Goal: Information Seeking & Learning: Learn about a topic

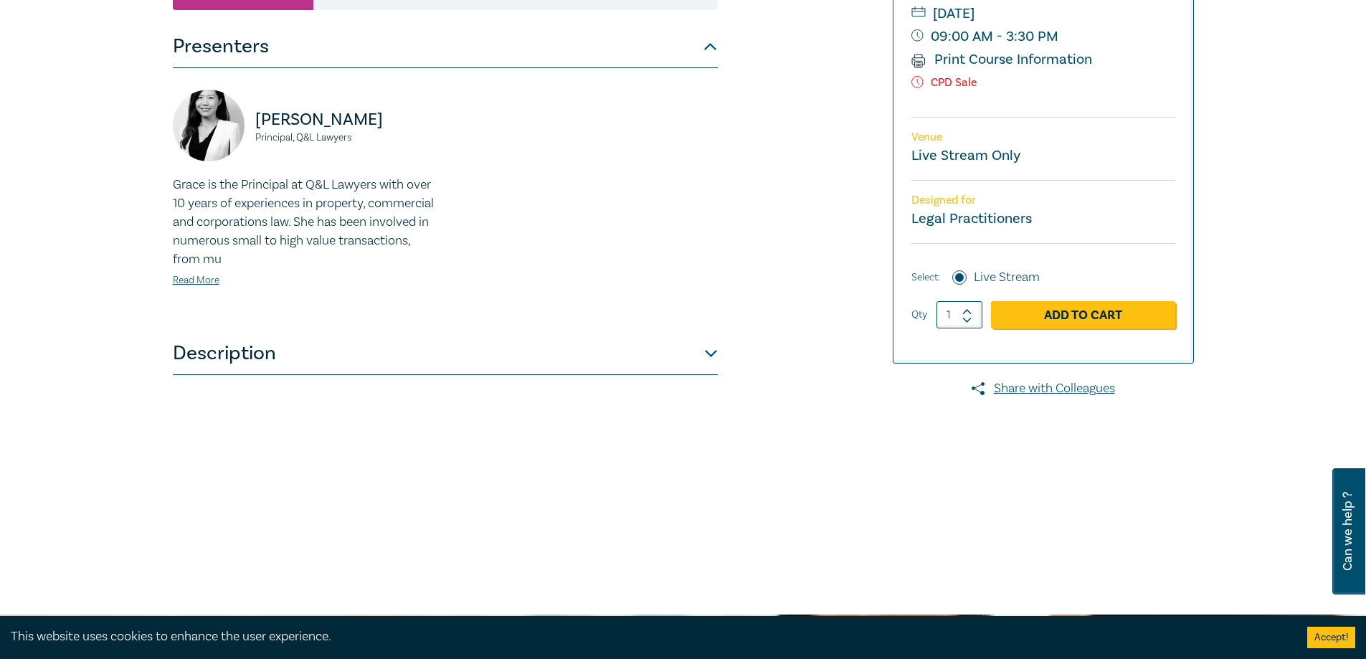
scroll to position [287, 0]
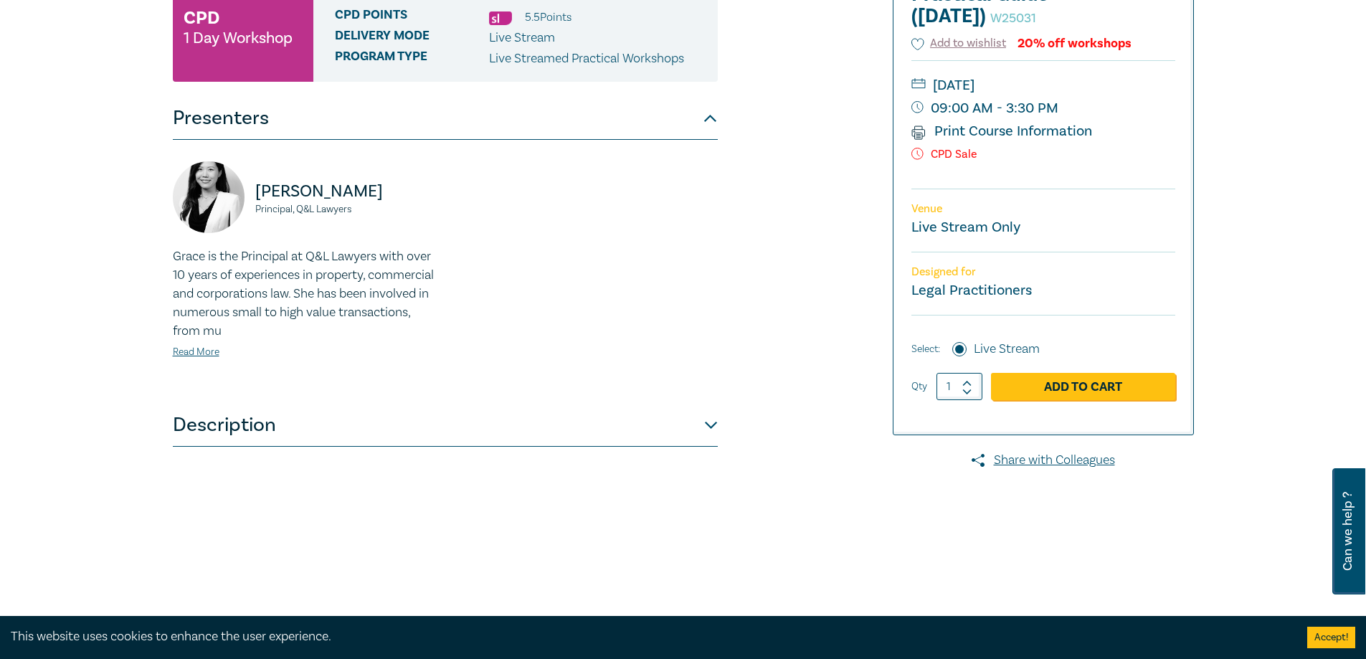
click at [212, 345] on div "Grace is the Principal at Q&L Lawyers with over 10 years of experiences in prop…" at bounding box center [305, 303] width 264 height 113
click at [208, 353] on link "Read More" at bounding box center [196, 352] width 47 height 13
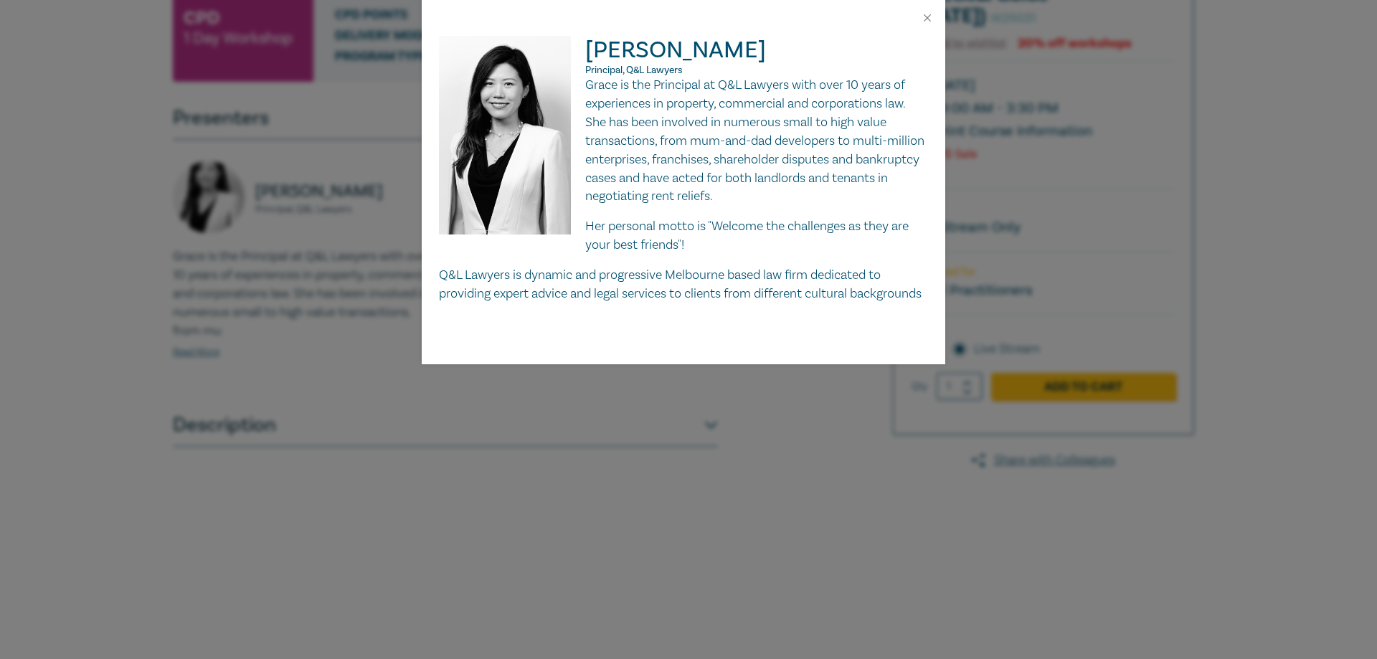
click at [203, 344] on div "[PERSON_NAME] Principal, Q&L Lawyers Grace is the Principal at Q&L Lawyers with…" at bounding box center [688, 329] width 1377 height 659
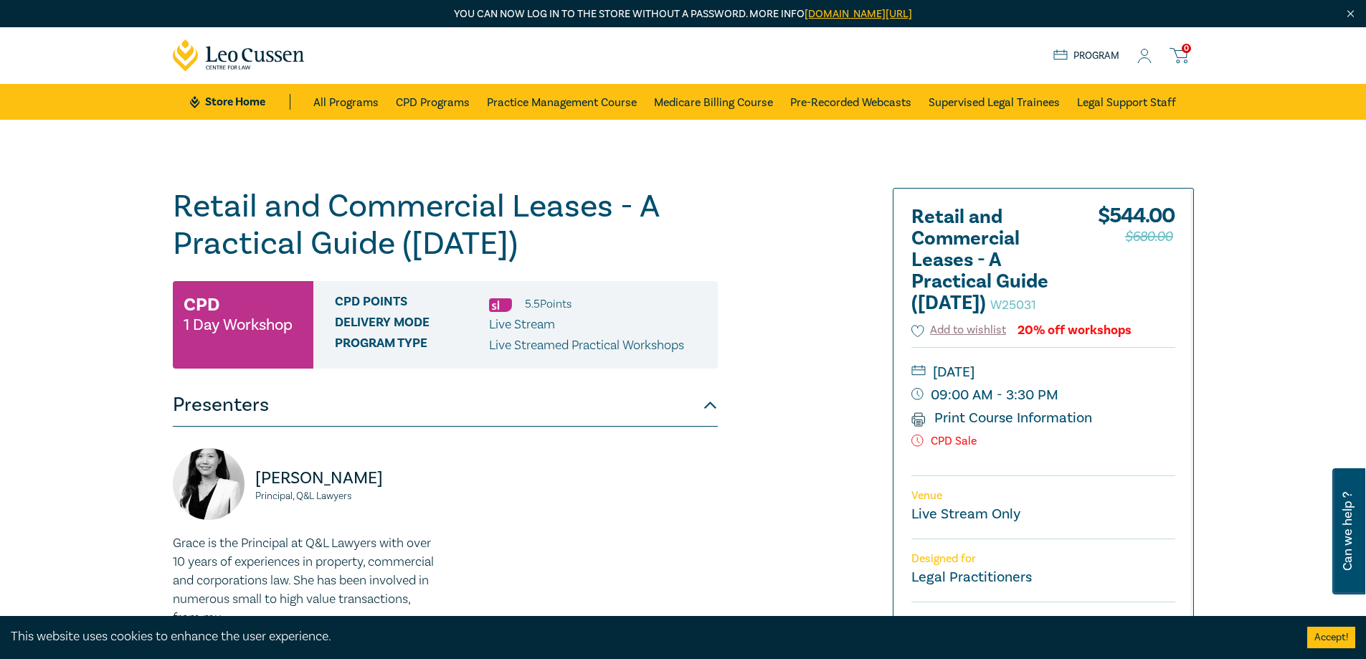
scroll to position [72, 0]
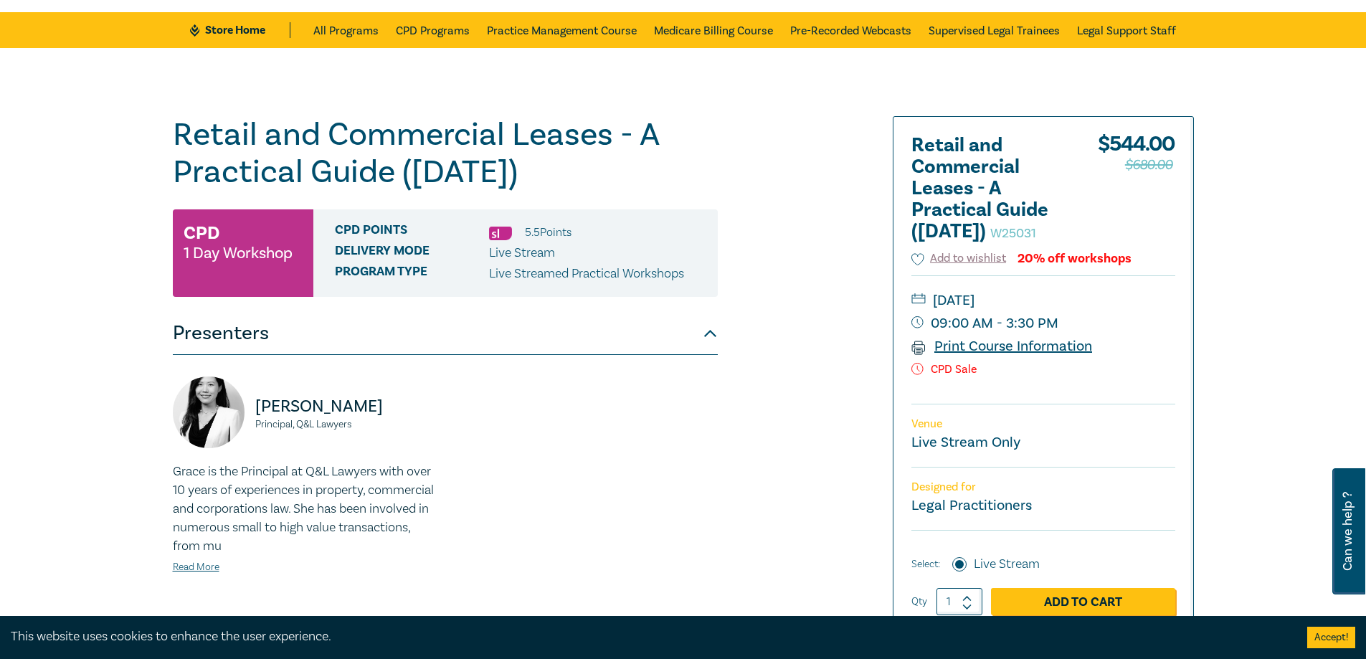
click at [1001, 356] on link "Print Course Information" at bounding box center [1002, 346] width 181 height 19
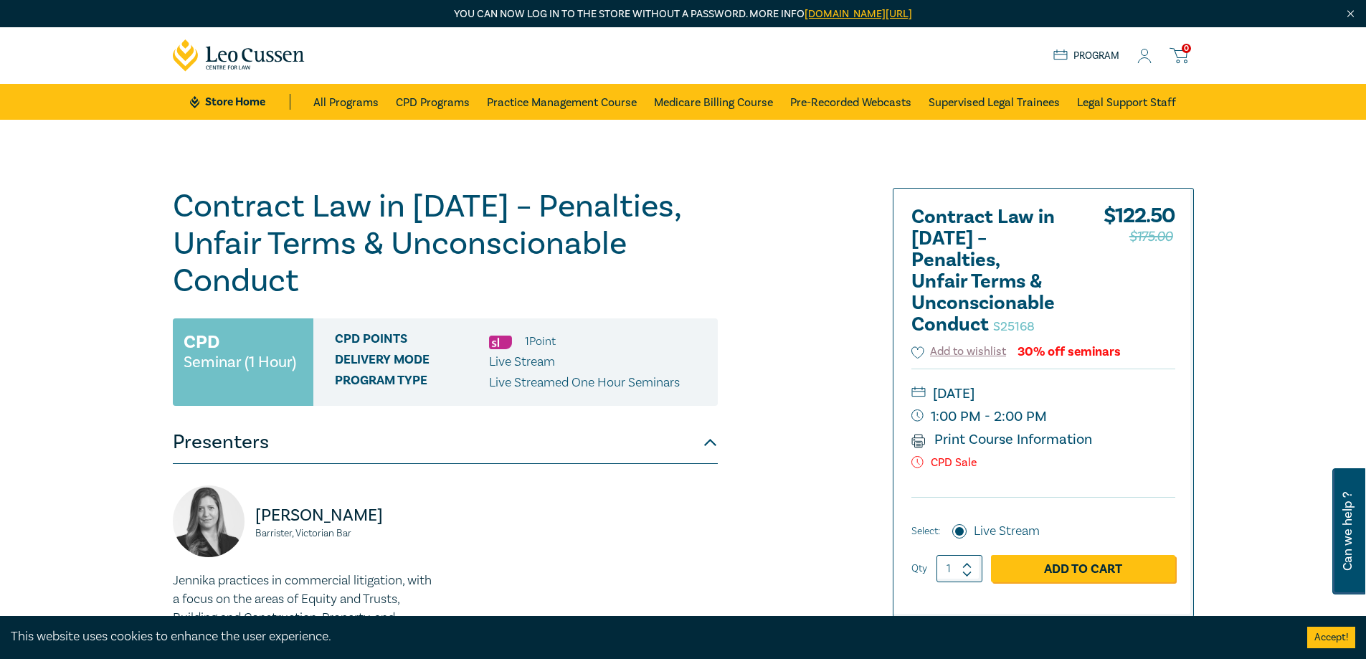
scroll to position [287, 0]
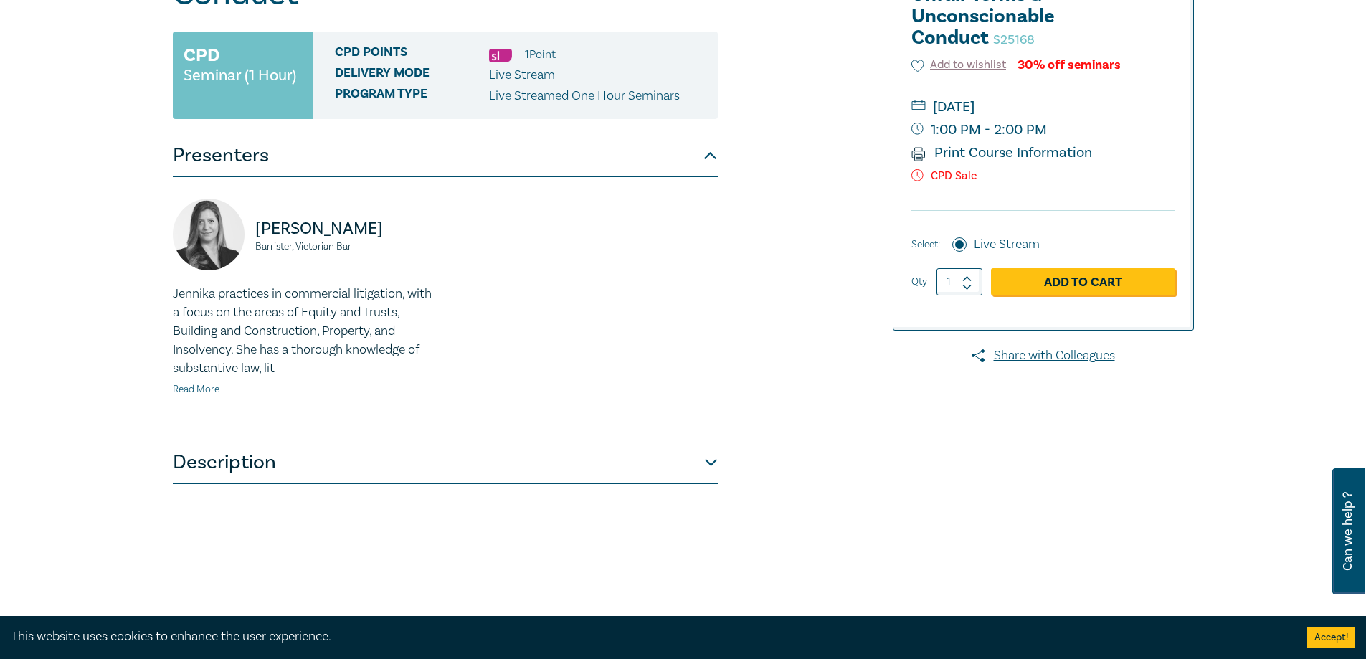
click at [207, 394] on link "Read More" at bounding box center [196, 389] width 47 height 13
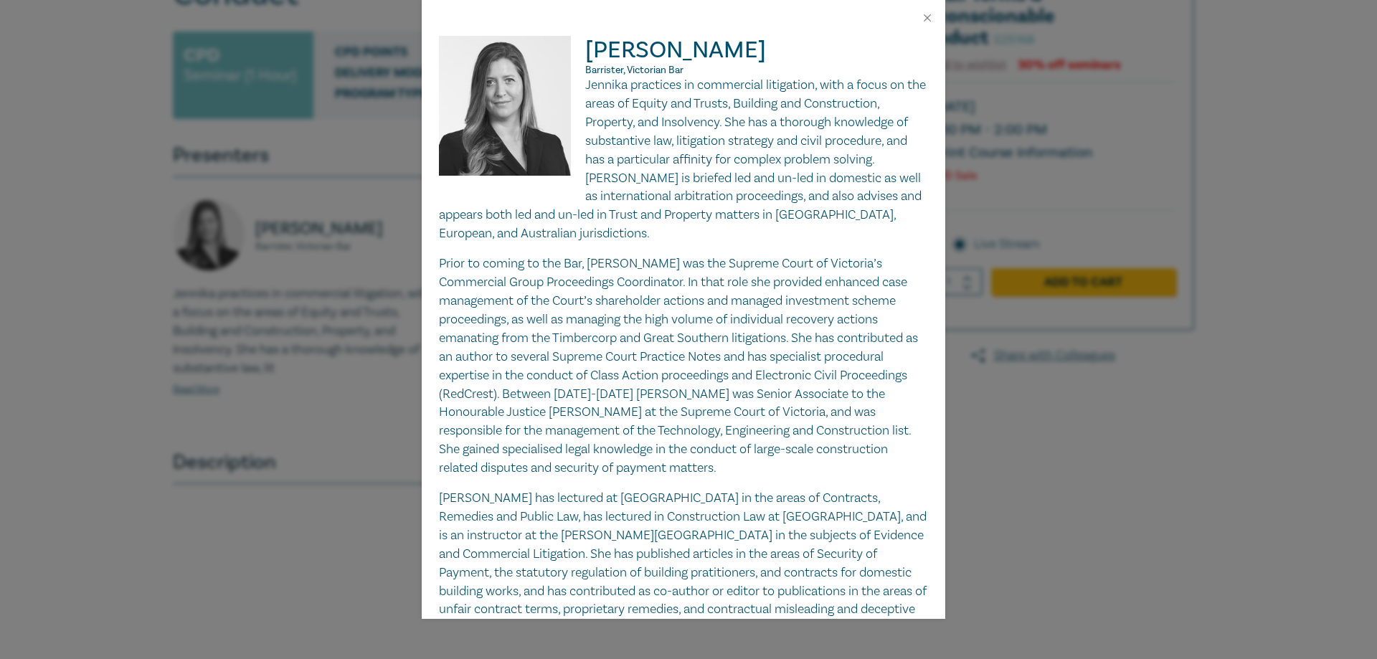
click at [174, 498] on div "Jennika Anthony-Shaw Barrister, Victorian Bar Jennika practices in commercial l…" at bounding box center [688, 329] width 1377 height 659
